Goal: Task Accomplishment & Management: Use online tool/utility

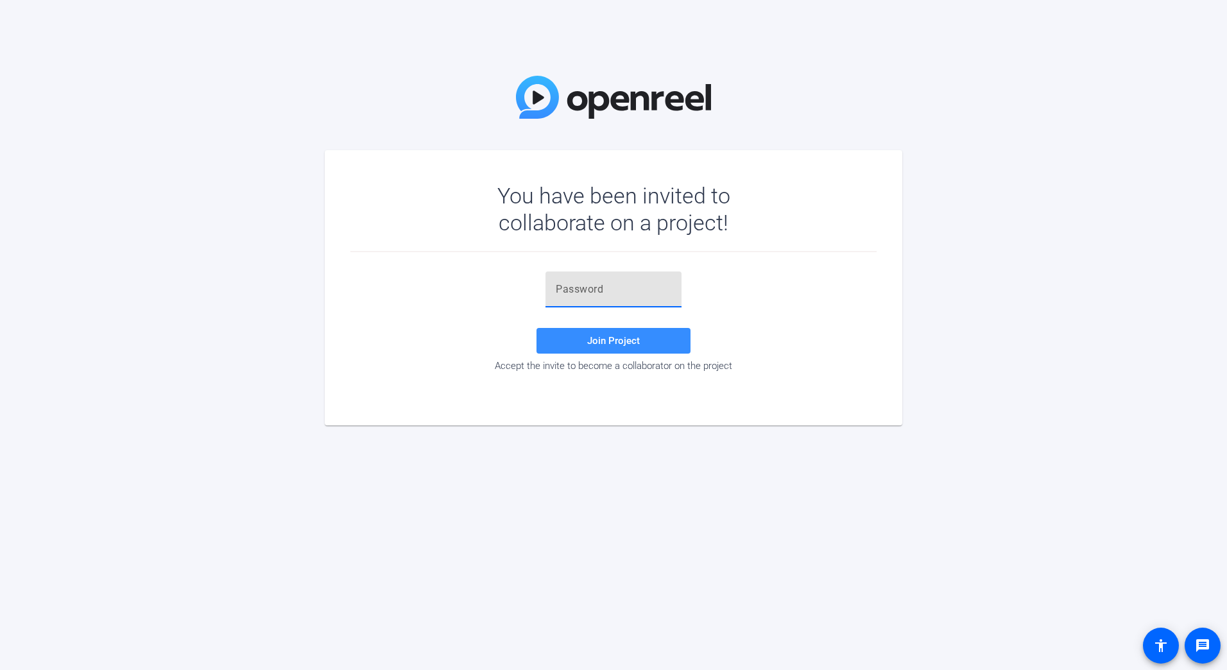
click at [592, 296] on input "text" at bounding box center [614, 289] width 116 height 15
paste input "1I[P69"
type input "1I[P69"
click at [596, 336] on span "Join Project" at bounding box center [613, 341] width 53 height 12
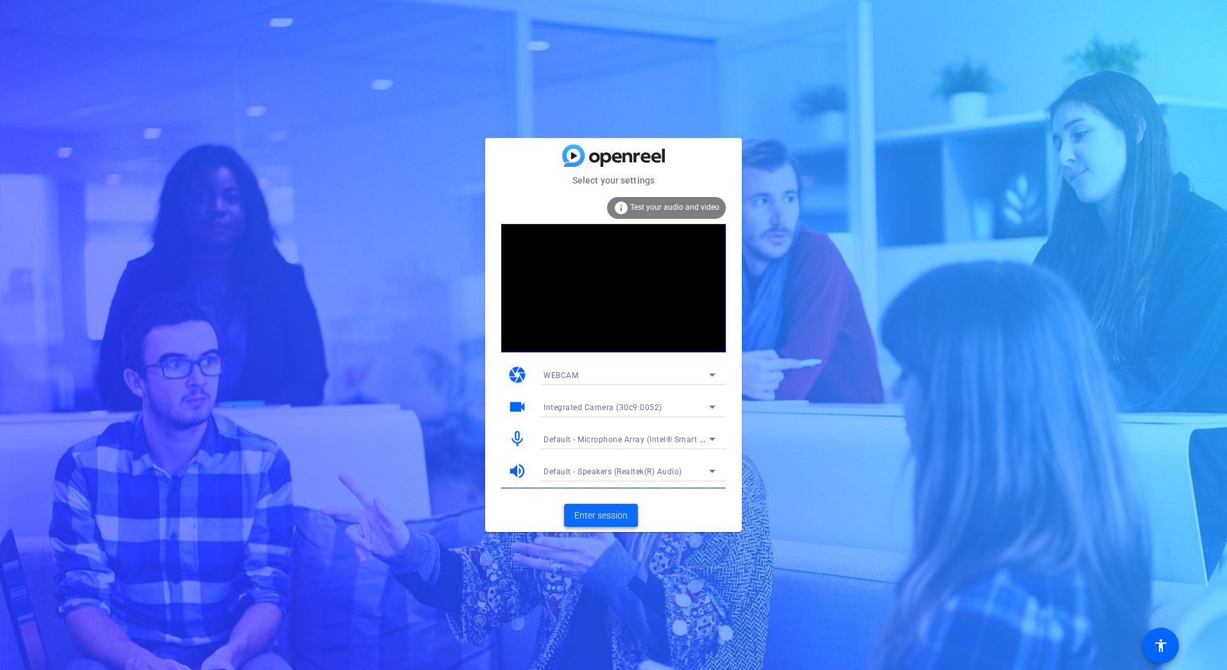
click at [605, 513] on span "Enter session" at bounding box center [600, 515] width 53 height 13
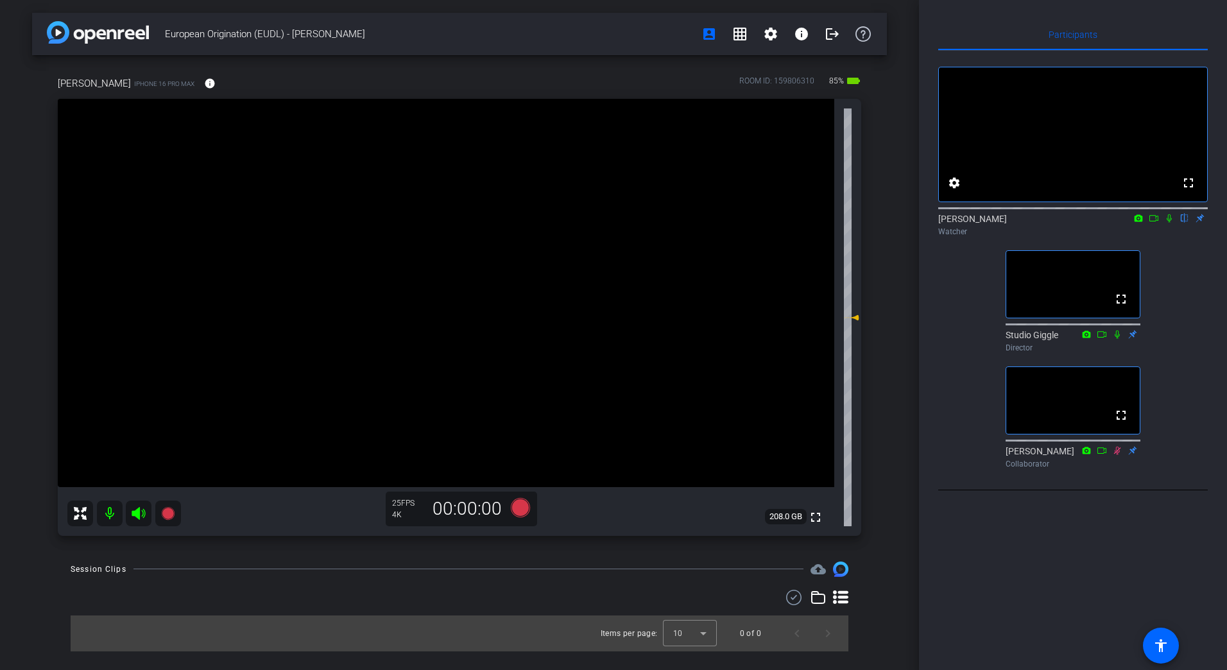
click at [1155, 223] on icon at bounding box center [1154, 218] width 10 height 9
click at [1184, 223] on icon at bounding box center [1184, 218] width 10 height 9
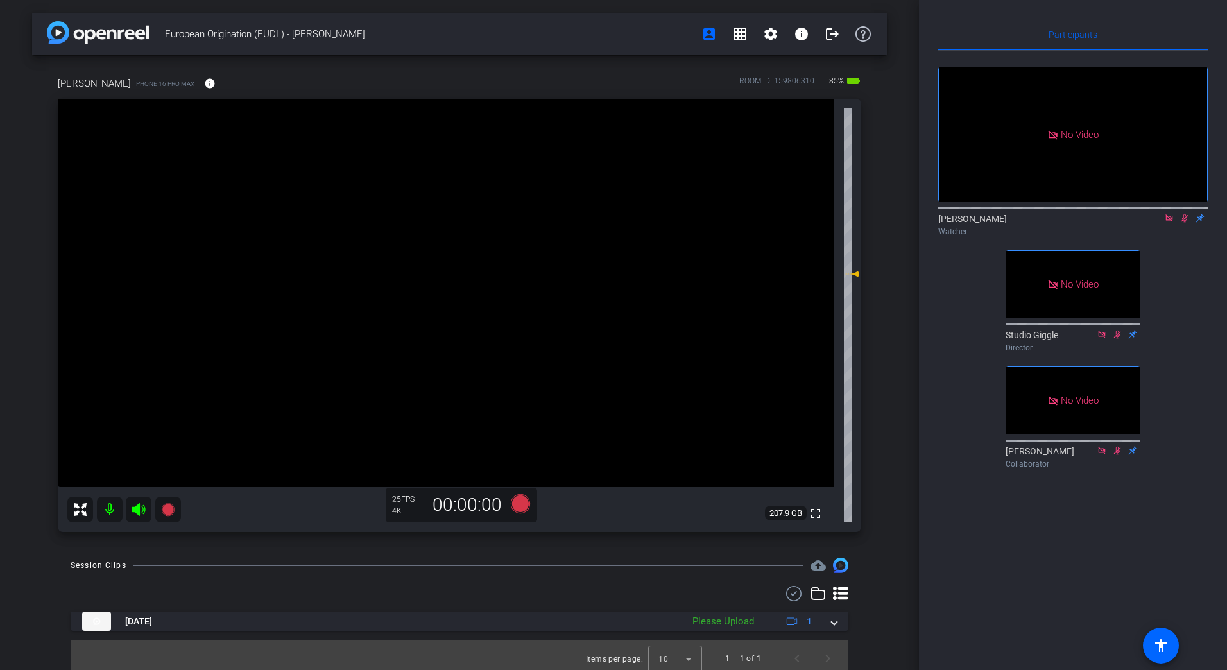
click at [1168, 223] on icon at bounding box center [1169, 218] width 10 height 9
click at [1170, 223] on icon at bounding box center [1169, 218] width 7 height 8
click at [1154, 223] on icon at bounding box center [1154, 218] width 10 height 9
click at [1183, 223] on icon at bounding box center [1184, 218] width 5 height 8
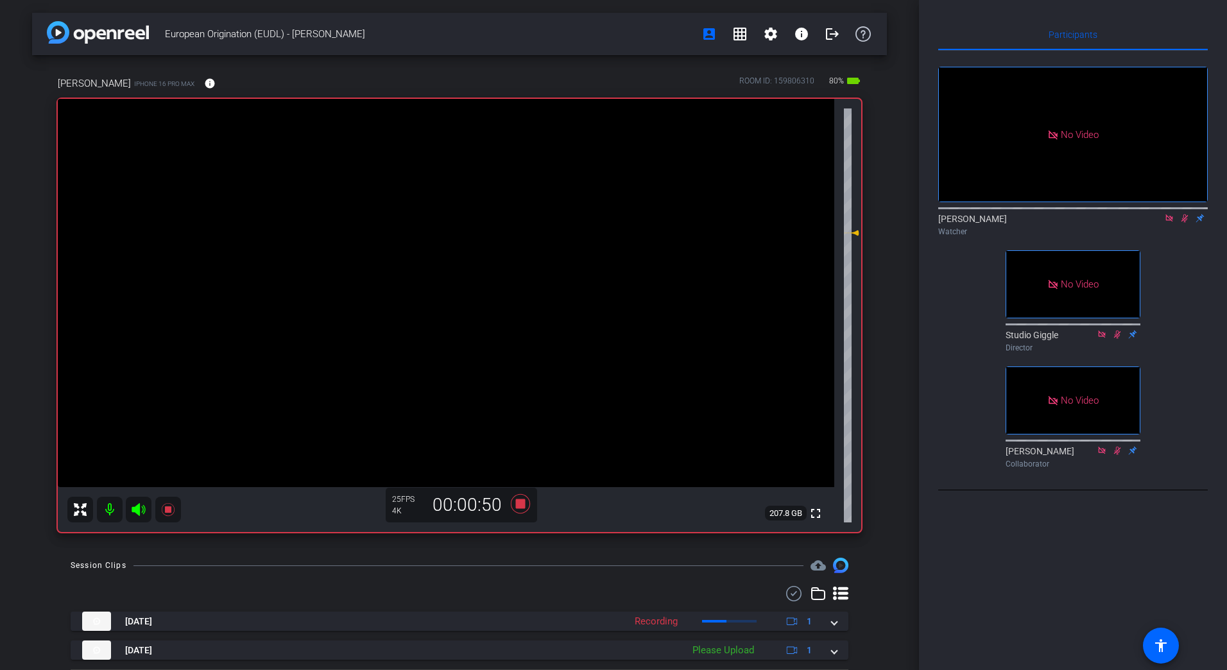
click at [1169, 223] on icon at bounding box center [1169, 218] width 10 height 9
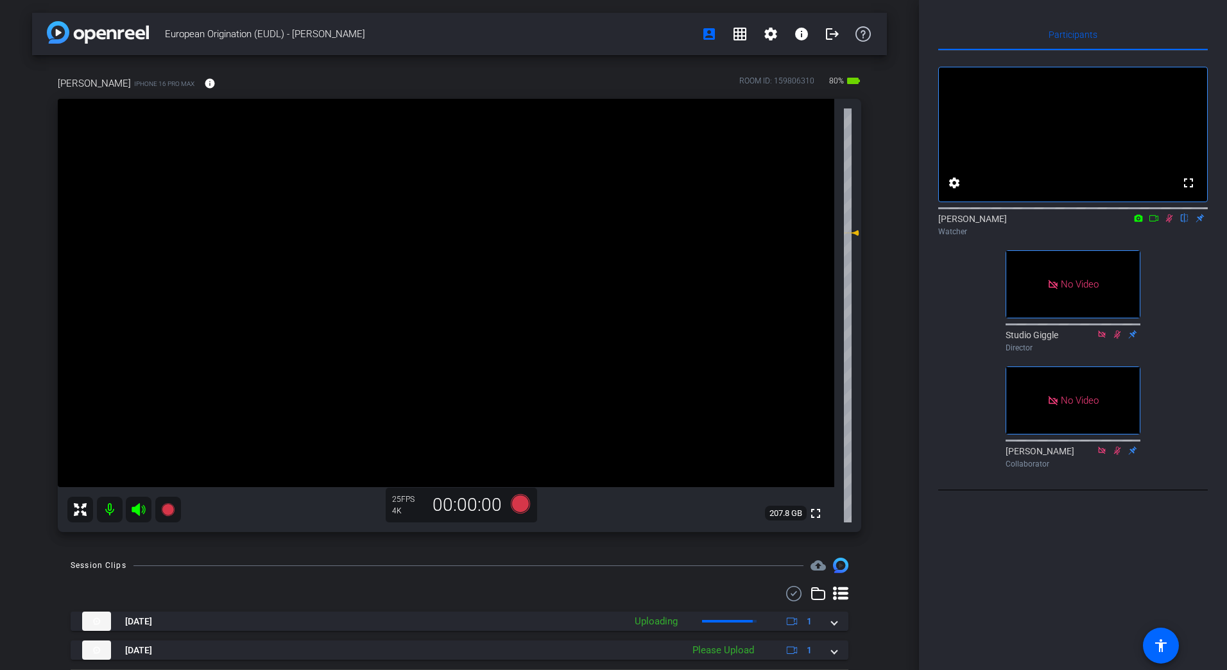
click at [1168, 223] on icon at bounding box center [1169, 218] width 7 height 8
click at [1155, 223] on icon at bounding box center [1154, 218] width 10 height 9
click at [1185, 223] on icon at bounding box center [1184, 218] width 10 height 9
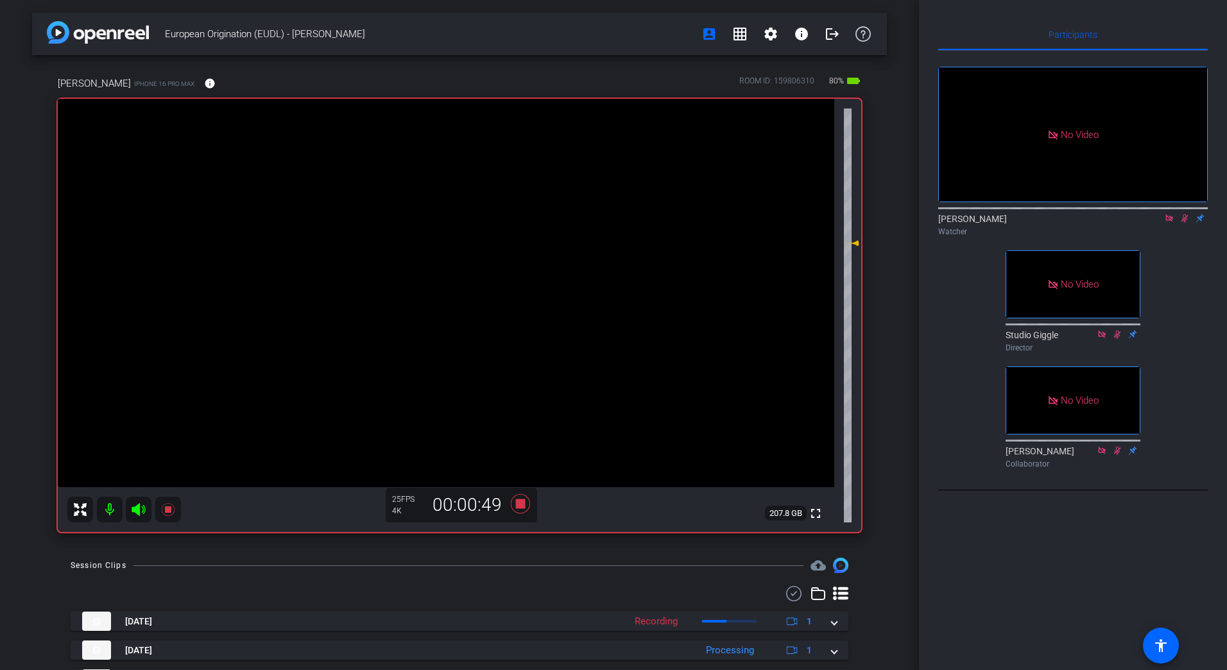
click at [1183, 223] on icon at bounding box center [1184, 218] width 10 height 9
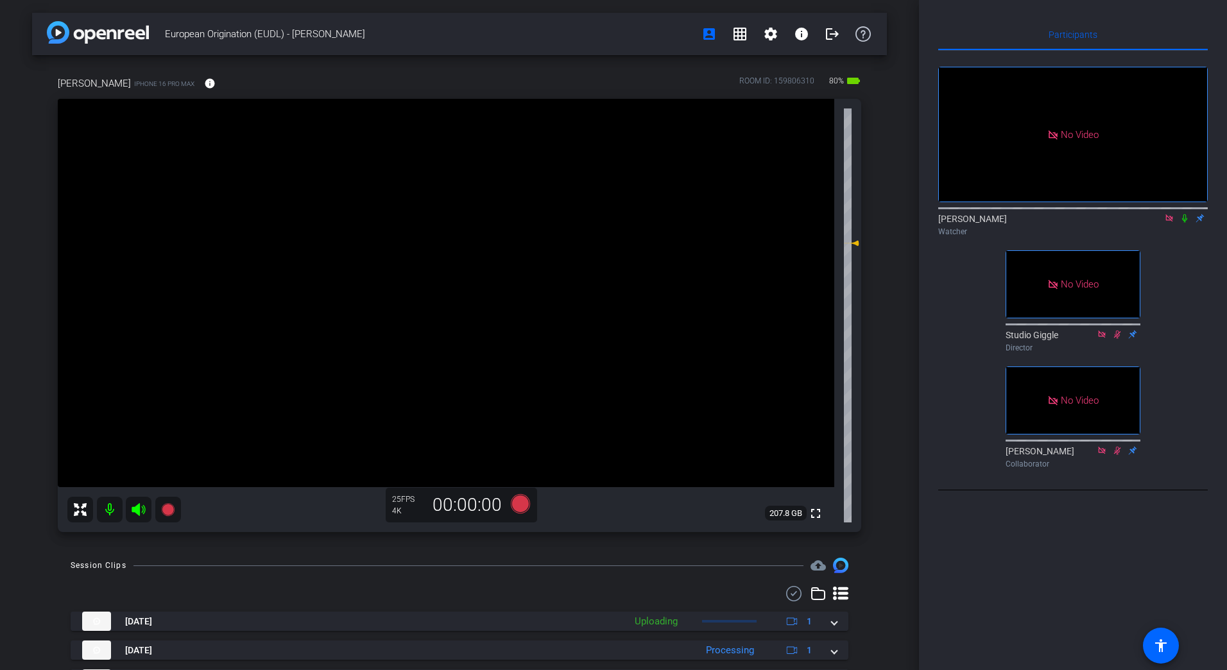
click at [1166, 223] on icon at bounding box center [1169, 218] width 10 height 9
click at [1155, 223] on icon at bounding box center [1154, 218] width 10 height 9
click at [1187, 223] on icon at bounding box center [1184, 218] width 10 height 9
click at [1165, 223] on icon at bounding box center [1169, 218] width 10 height 9
click at [1168, 223] on icon at bounding box center [1169, 218] width 7 height 8
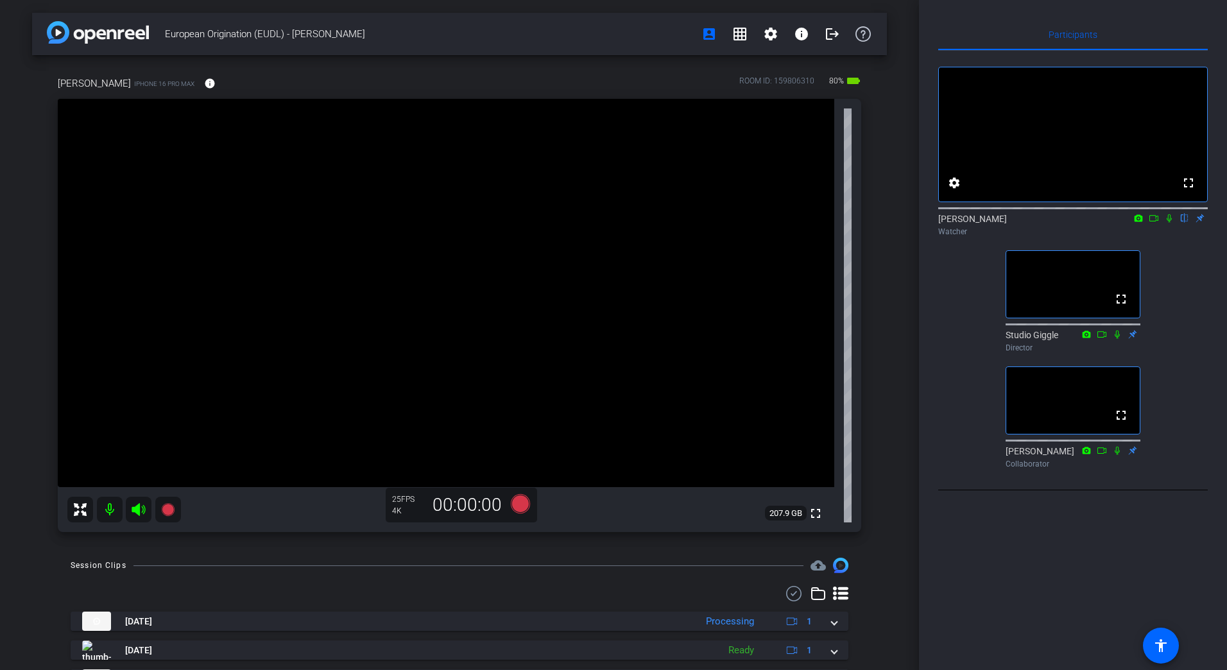
click at [1154, 223] on icon at bounding box center [1154, 218] width 10 height 9
click at [1188, 223] on icon at bounding box center [1184, 218] width 10 height 9
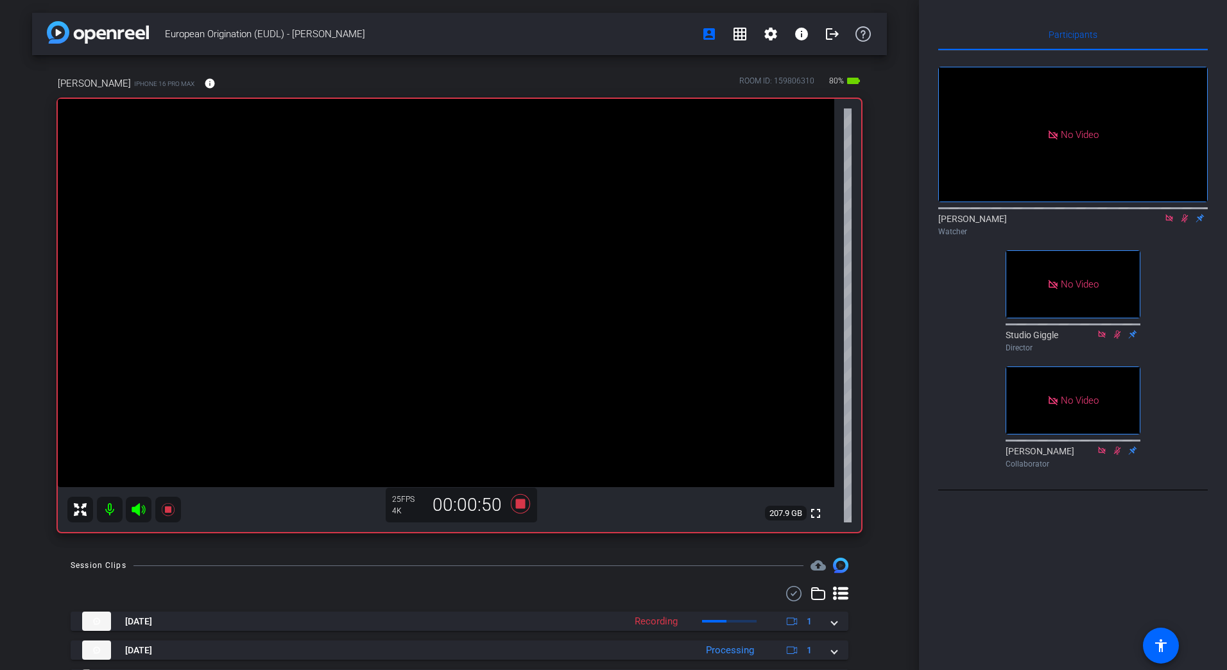
click at [1168, 223] on icon at bounding box center [1169, 218] width 10 height 9
click at [1170, 223] on icon at bounding box center [1169, 218] width 10 height 9
